Goal: Transaction & Acquisition: Book appointment/travel/reservation

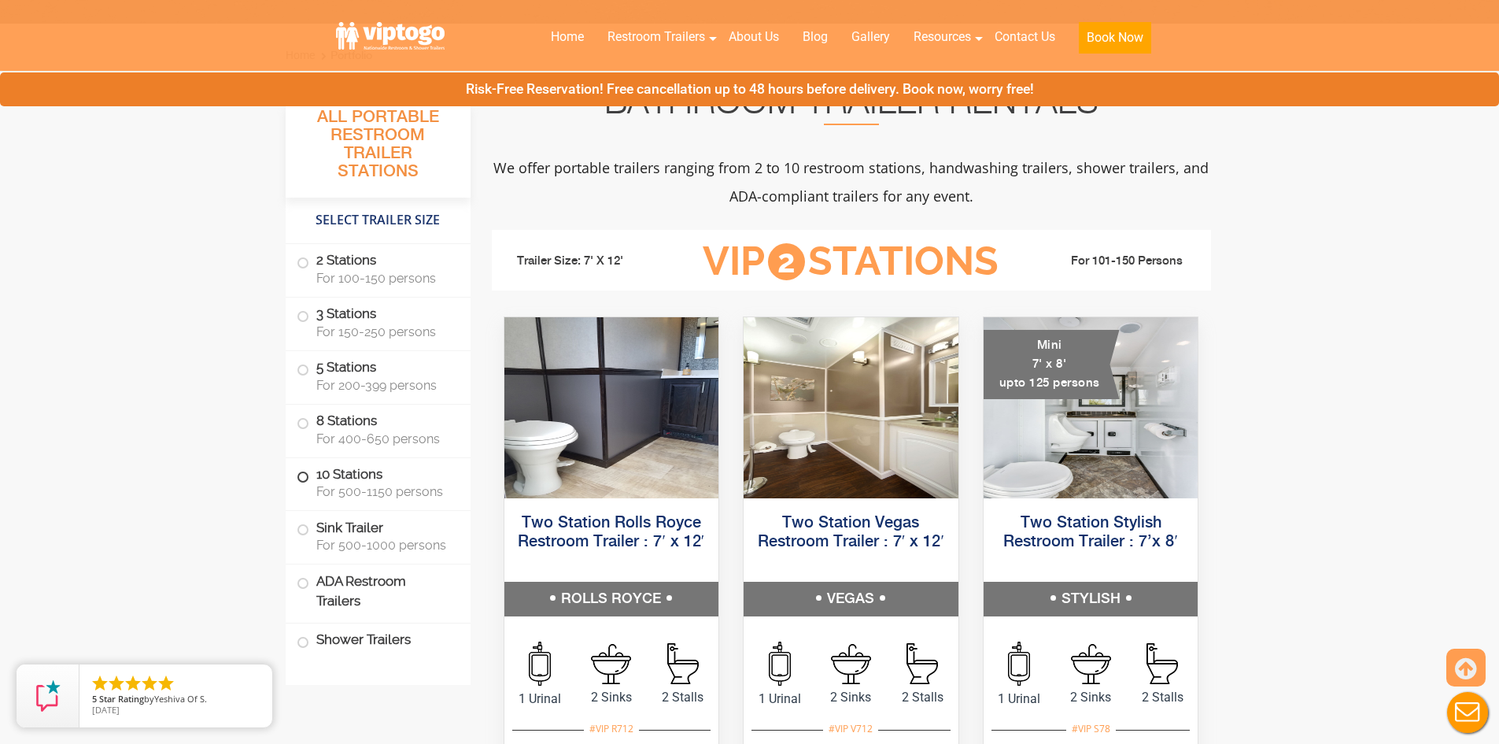
click at [338, 479] on label "10 Stations For 500-1150 persons" at bounding box center [378, 482] width 163 height 49
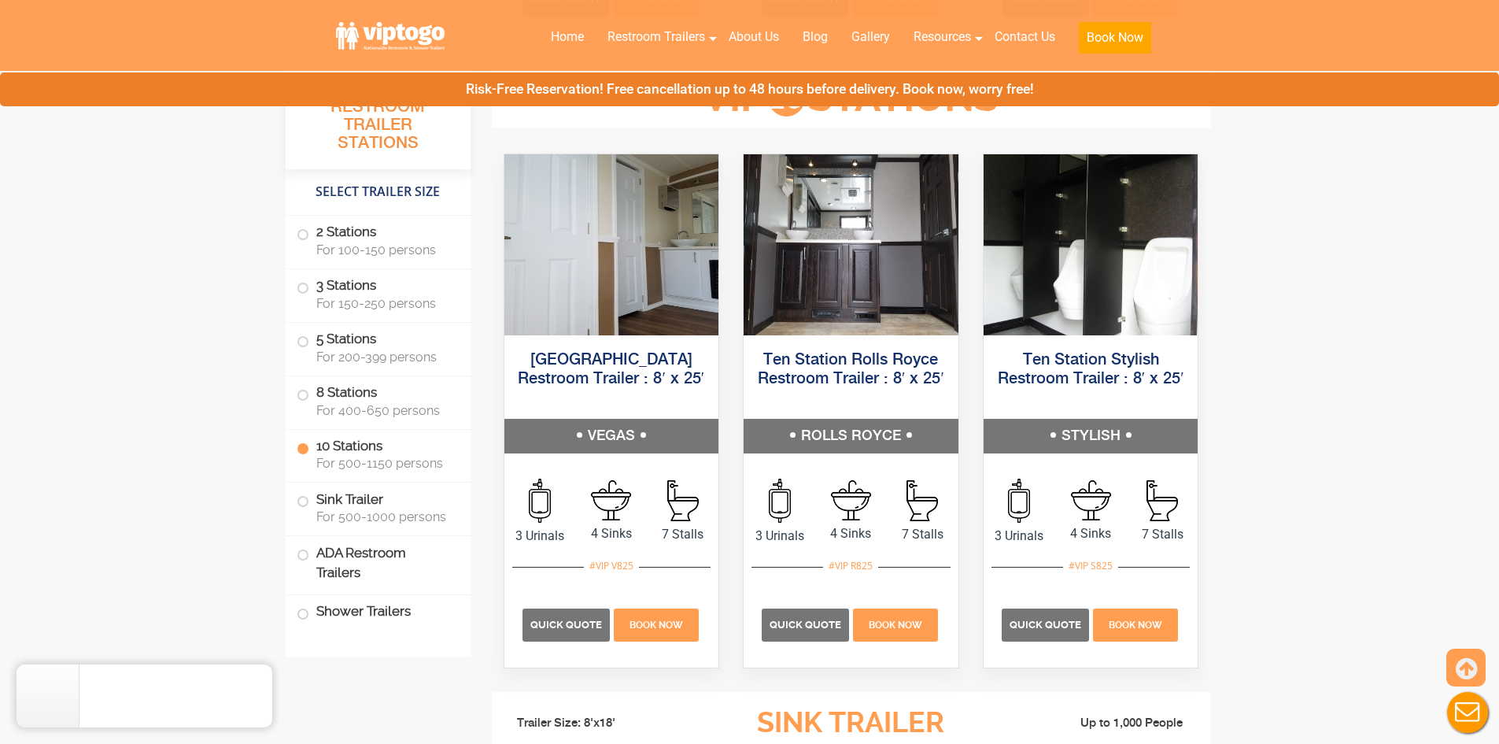
scroll to position [3632, 0]
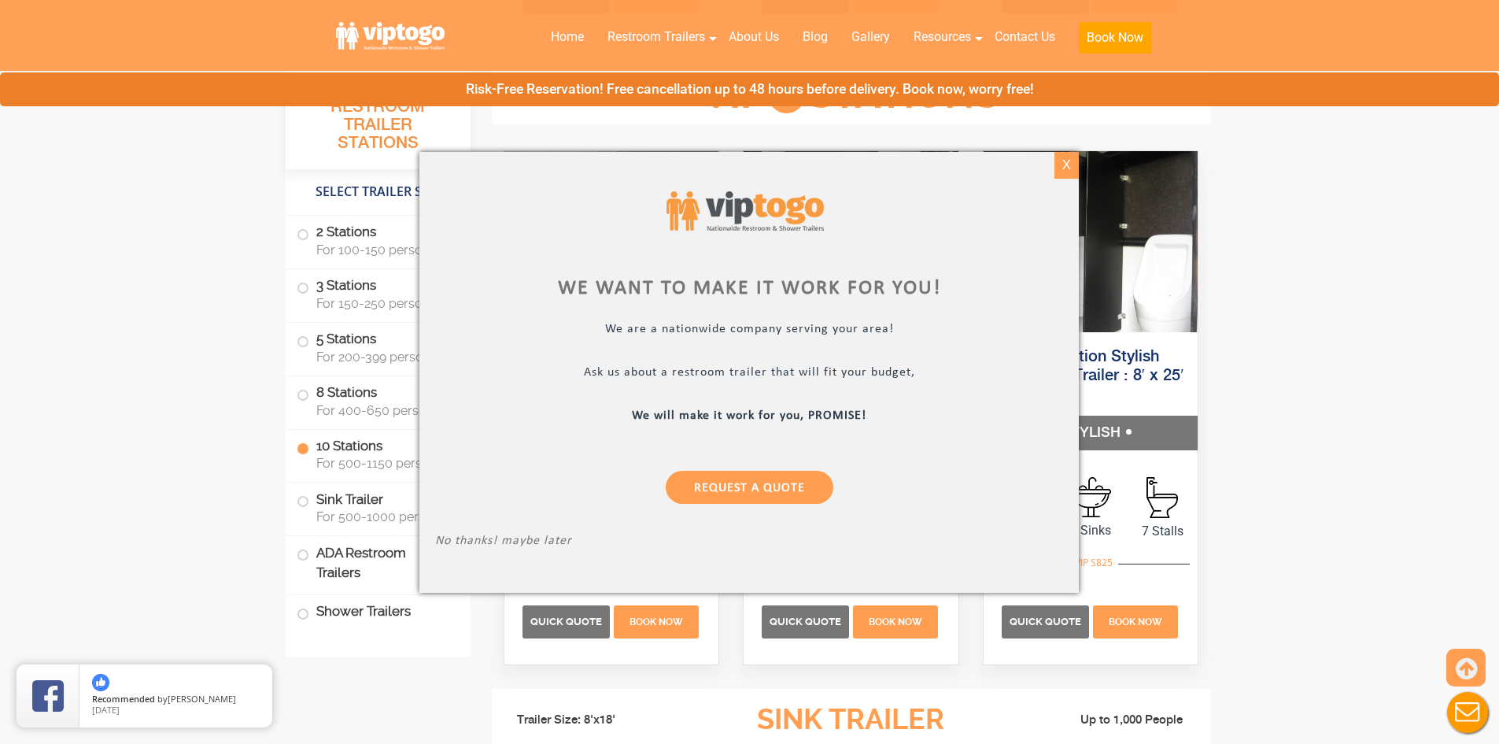
click at [1067, 165] on div "X" at bounding box center [1067, 165] width 24 height 27
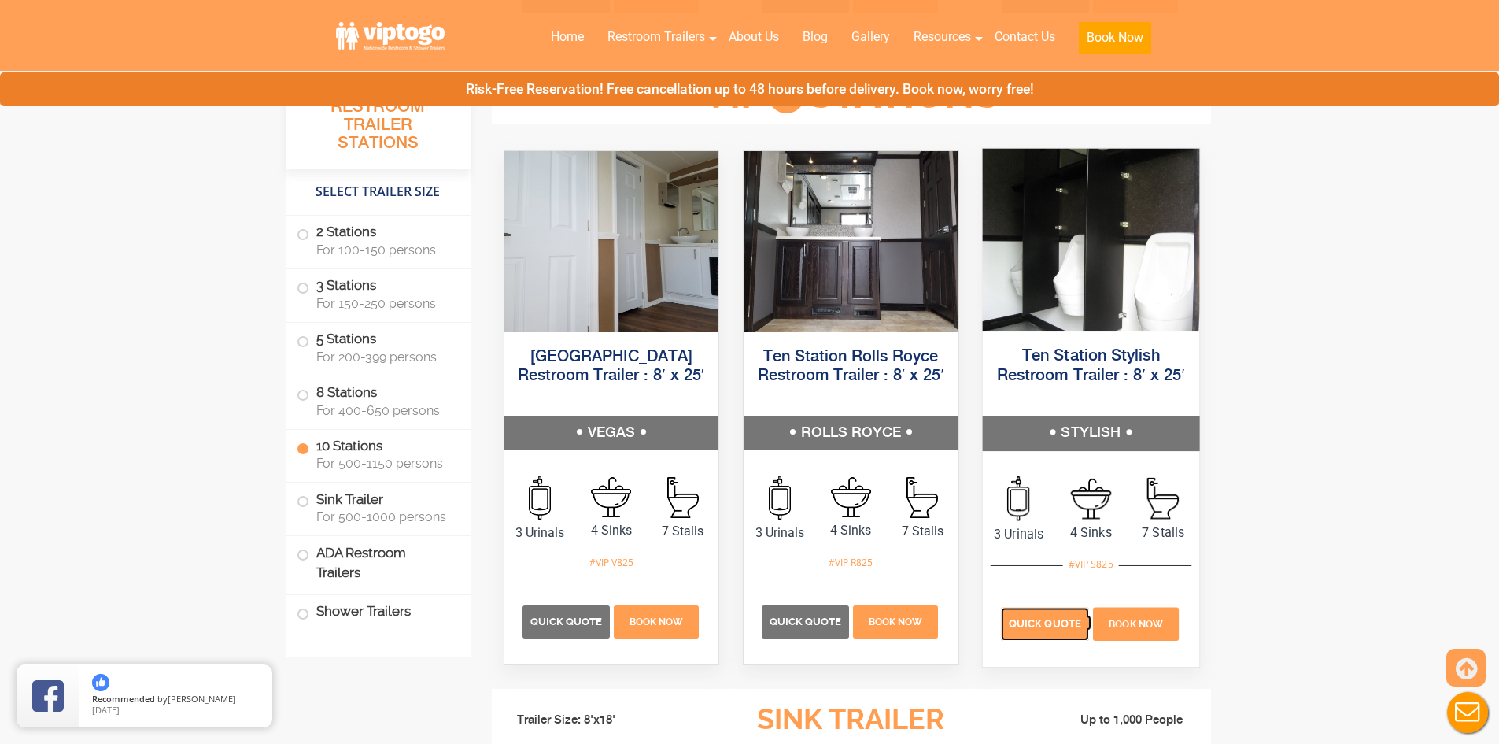
click at [1058, 623] on span "Quick Quote" at bounding box center [1045, 623] width 72 height 12
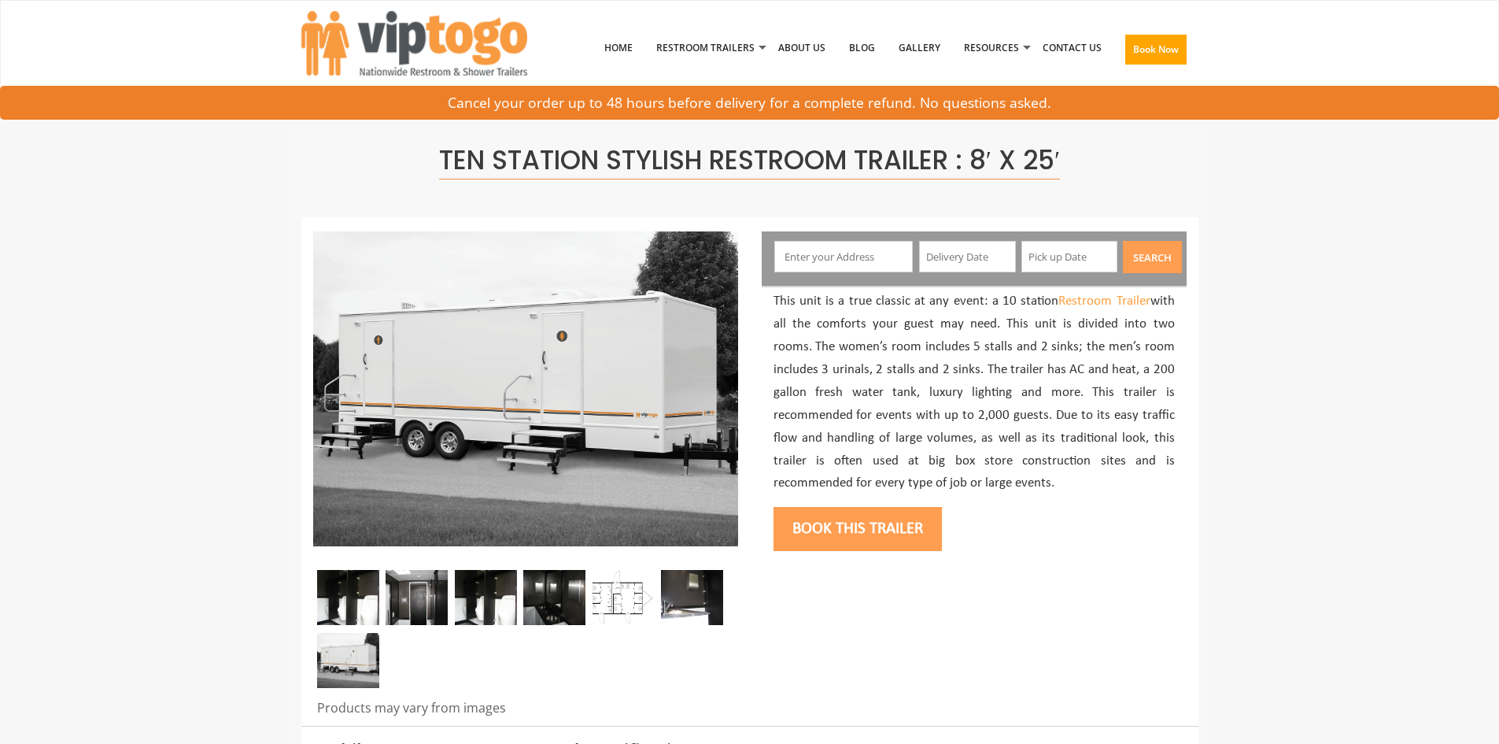
click at [879, 268] on input "text" at bounding box center [844, 256] width 139 height 31
paste input "10065"
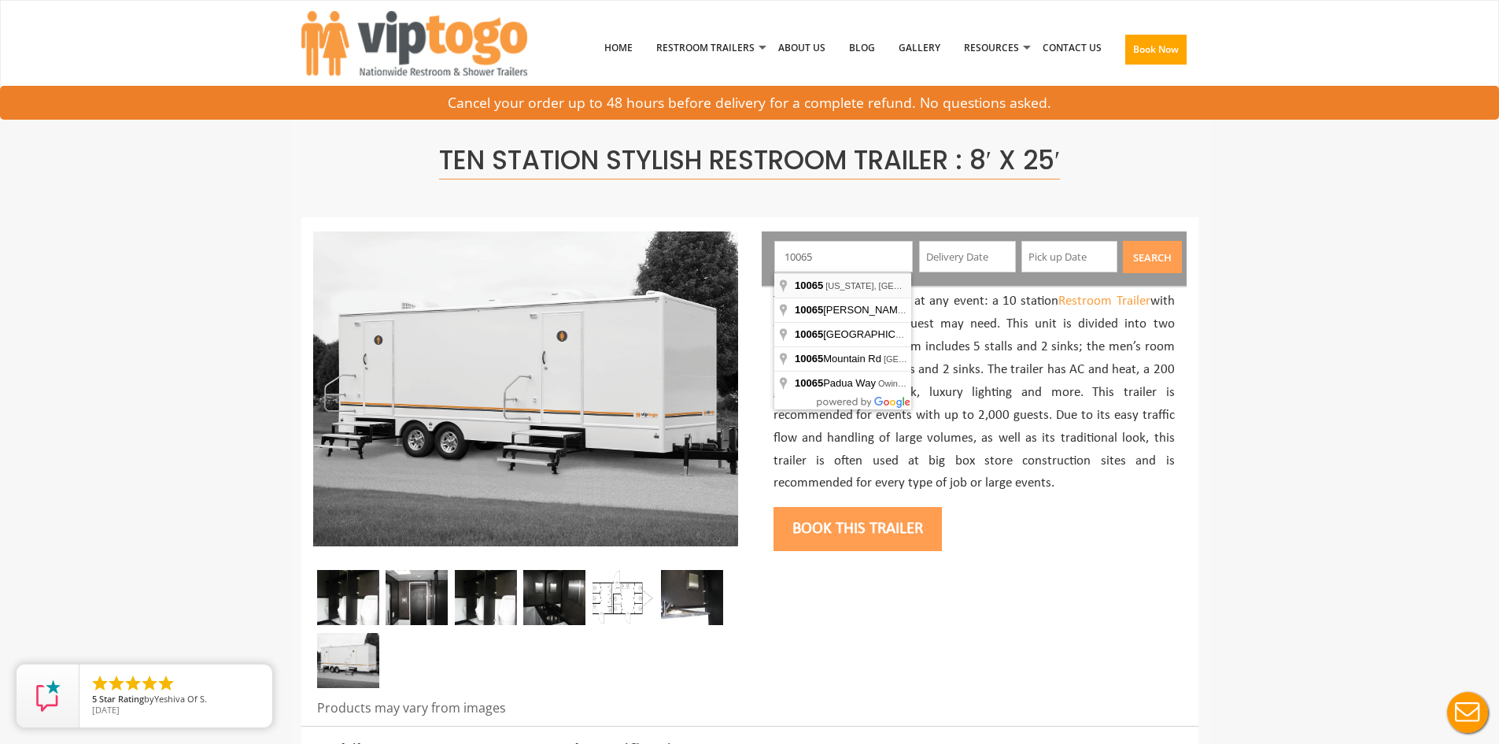
type input "[US_STATE][GEOGRAPHIC_DATA], [GEOGRAPHIC_DATA]"
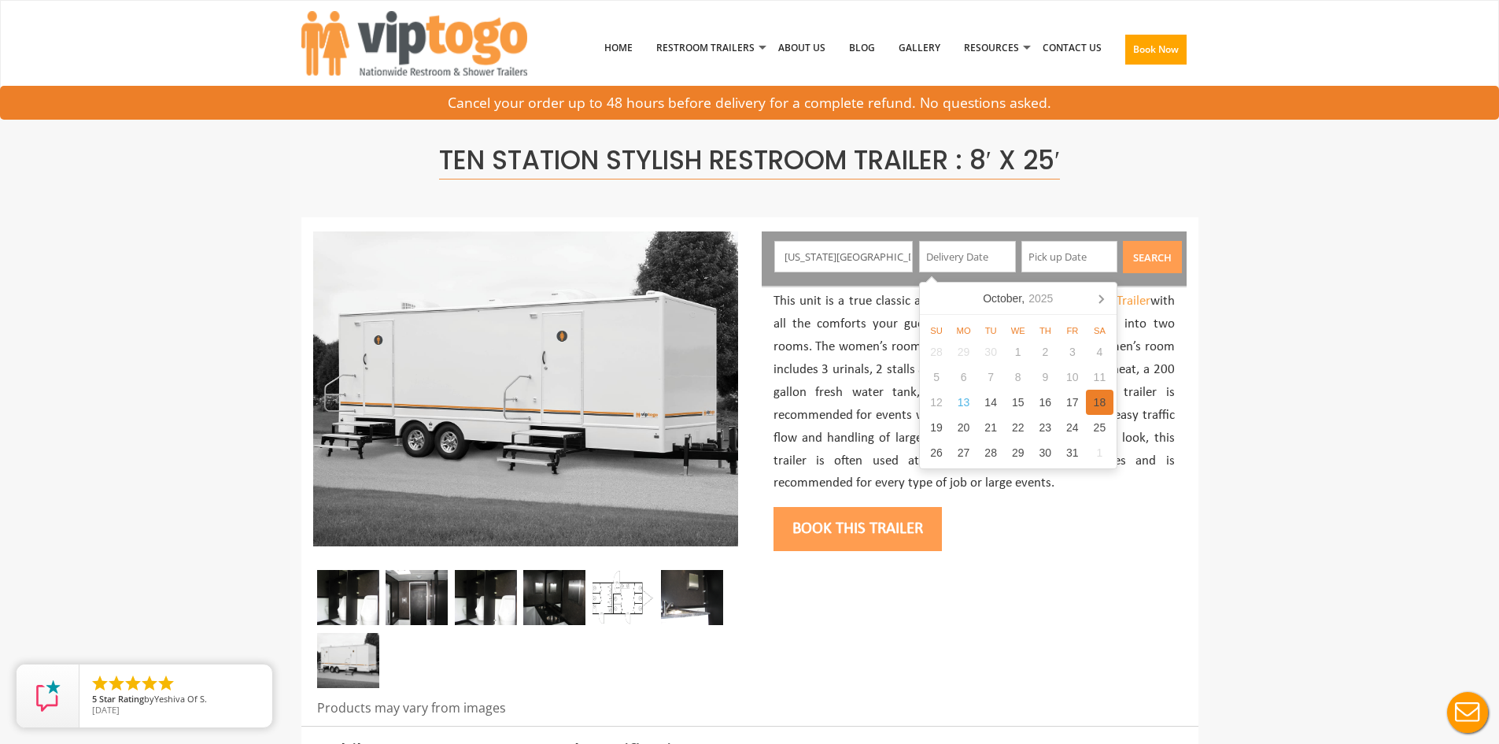
click at [1103, 404] on div "18" at bounding box center [1100, 402] width 28 height 25
type input "[DATE]"
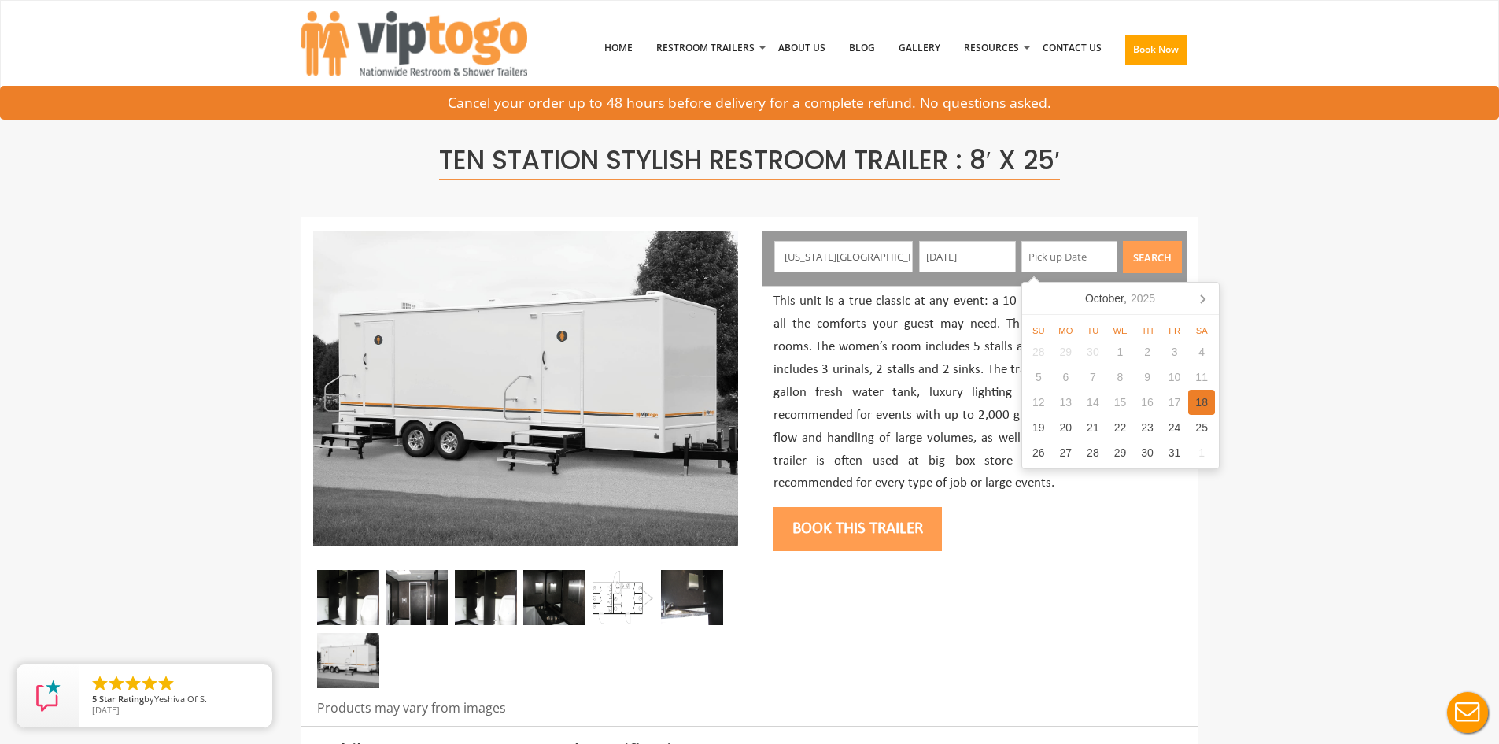
click at [1205, 410] on div "18" at bounding box center [1203, 402] width 28 height 25
type input "[DATE]"
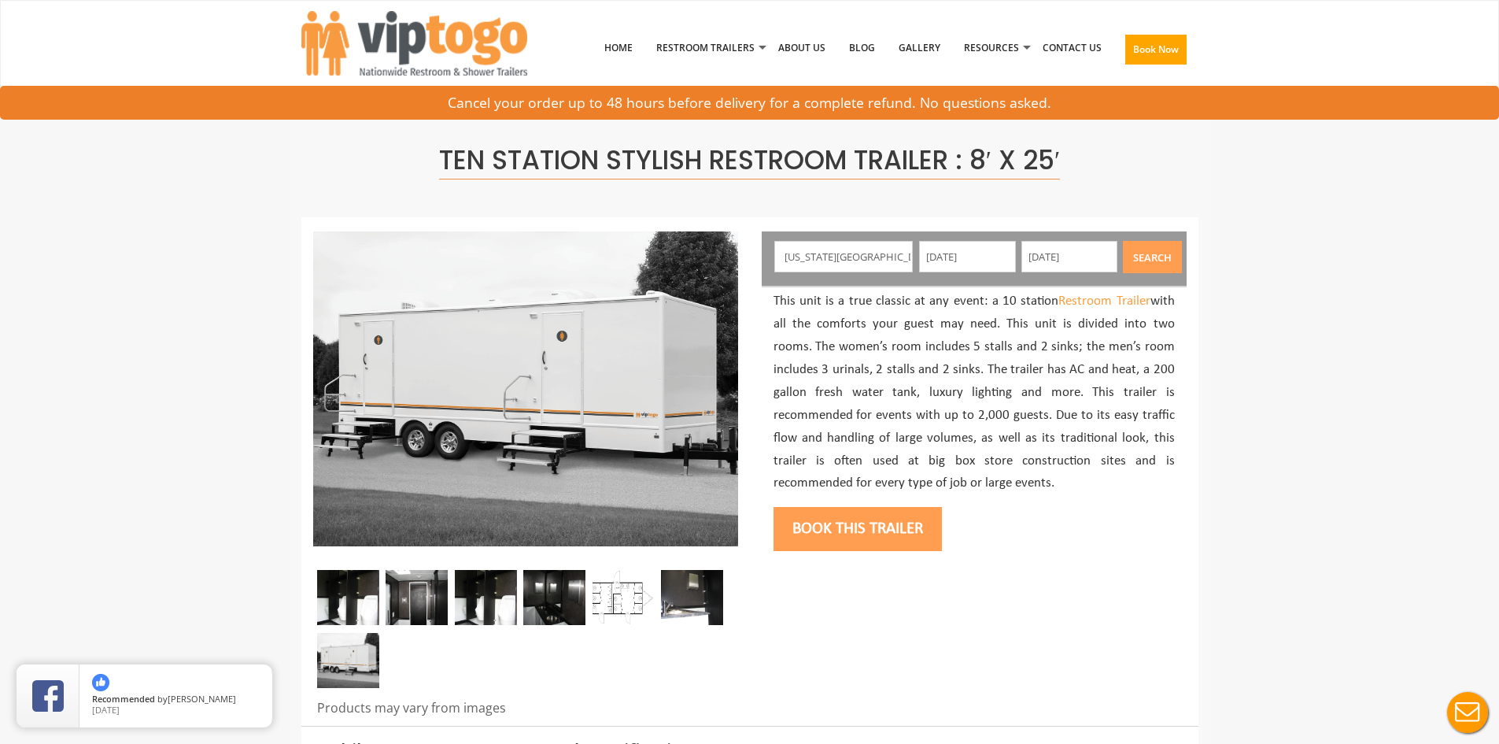
click at [839, 517] on button "Book this trailer" at bounding box center [858, 529] width 168 height 44
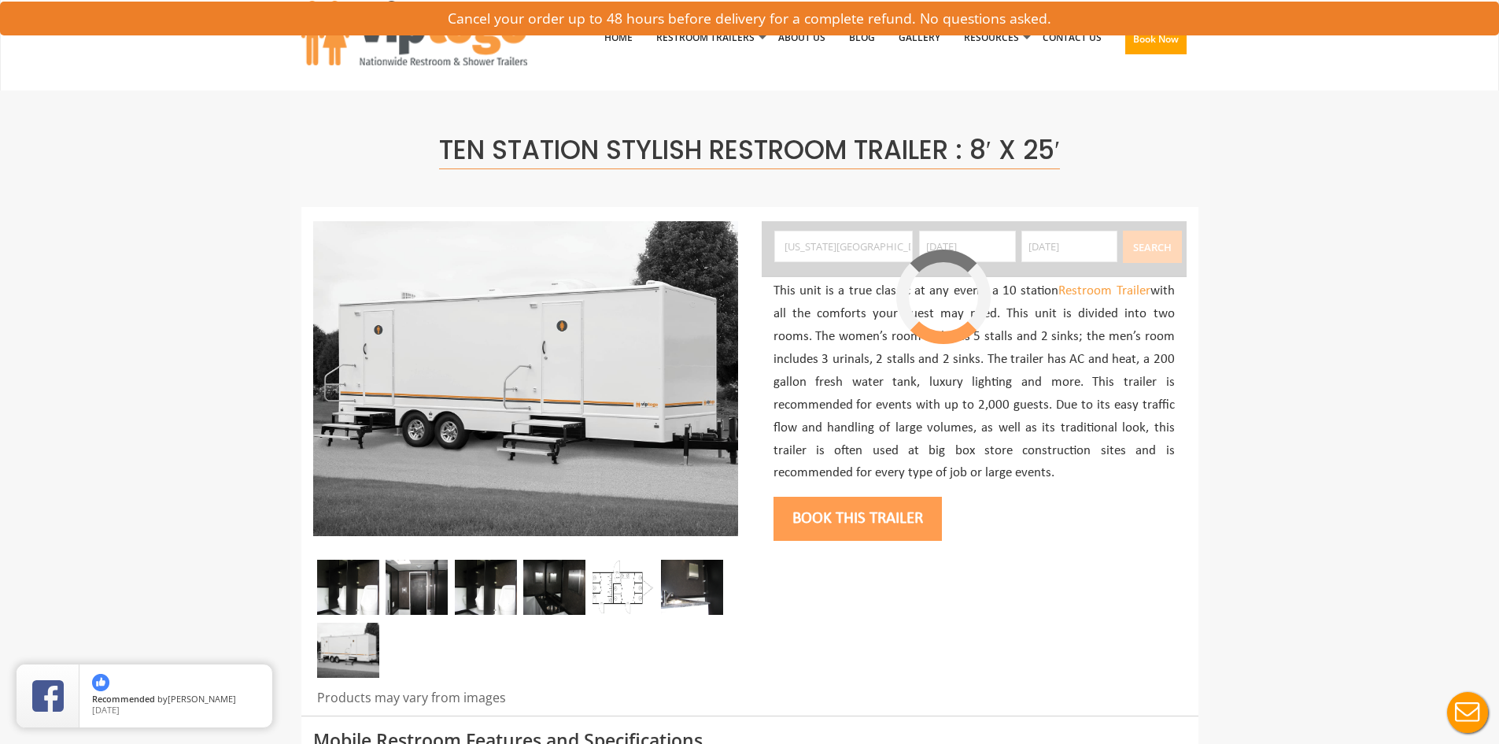
scroll to position [83, 0]
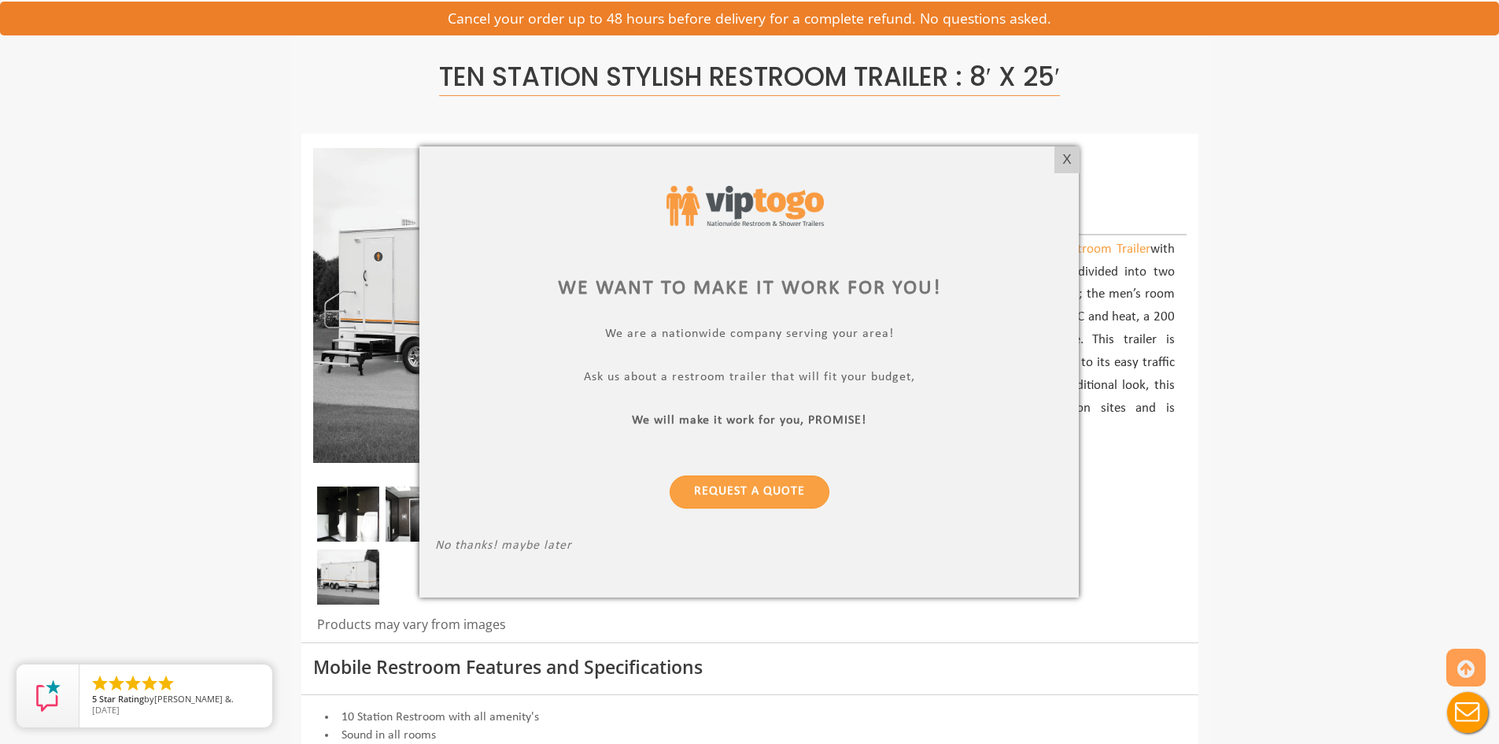
drag, startPoint x: 1063, startPoint y: 166, endPoint x: 596, endPoint y: 2, distance: 495.6
click at [1063, 166] on div "X" at bounding box center [1067, 159] width 24 height 27
